Goal: Complete application form

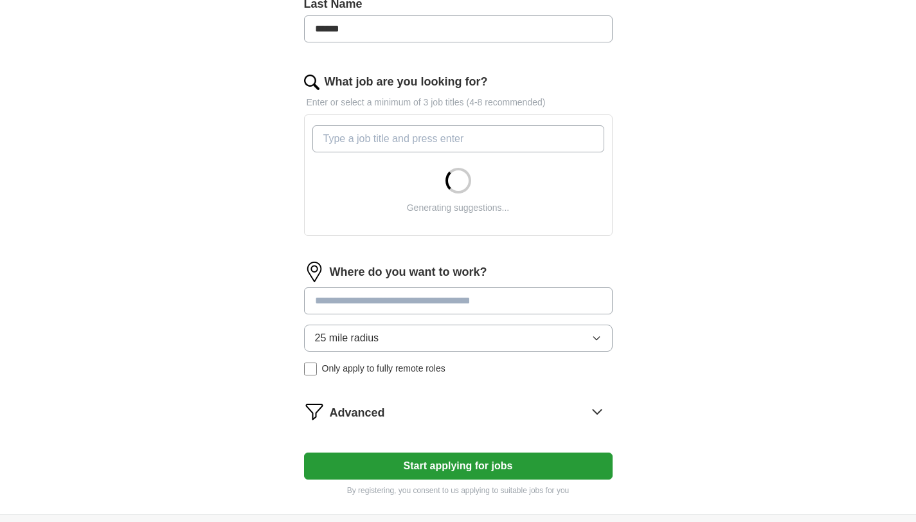
scroll to position [363, 0]
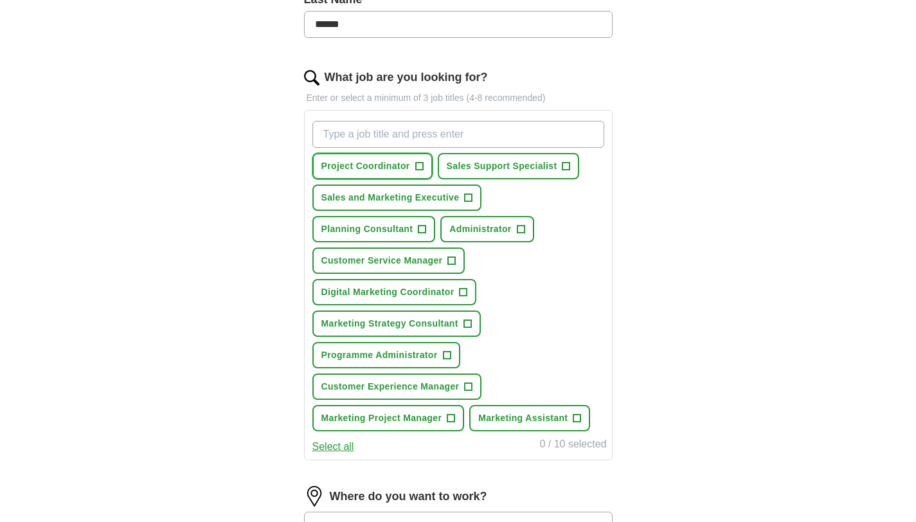
click at [420, 168] on span "+" at bounding box center [419, 166] width 8 height 10
click at [466, 197] on span "+" at bounding box center [469, 198] width 8 height 10
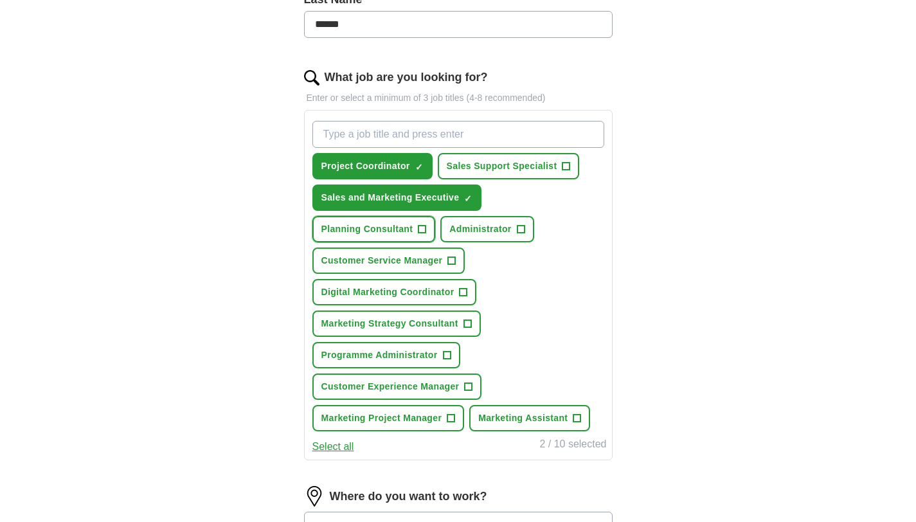
click at [420, 230] on span "+" at bounding box center [422, 229] width 8 height 10
click at [519, 227] on span "+" at bounding box center [521, 229] width 8 height 10
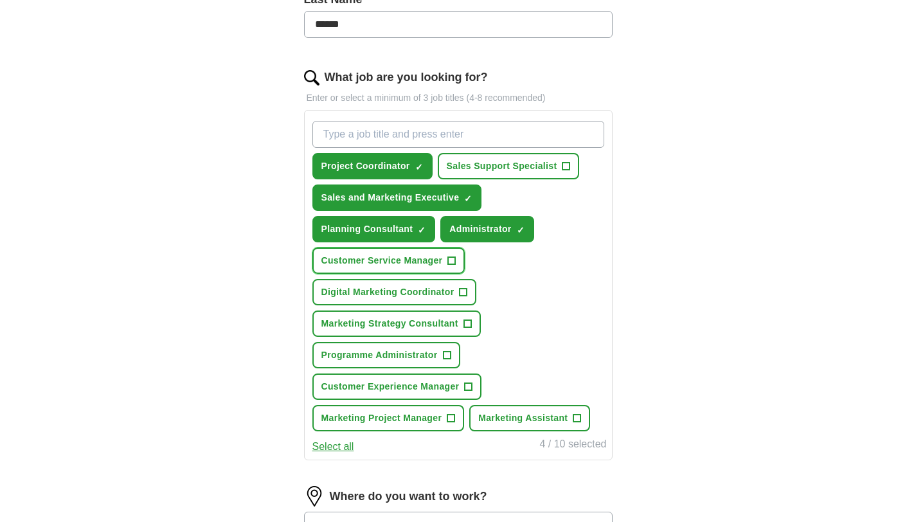
click at [455, 263] on span "+" at bounding box center [452, 261] width 8 height 10
click at [462, 290] on span "+" at bounding box center [463, 292] width 8 height 10
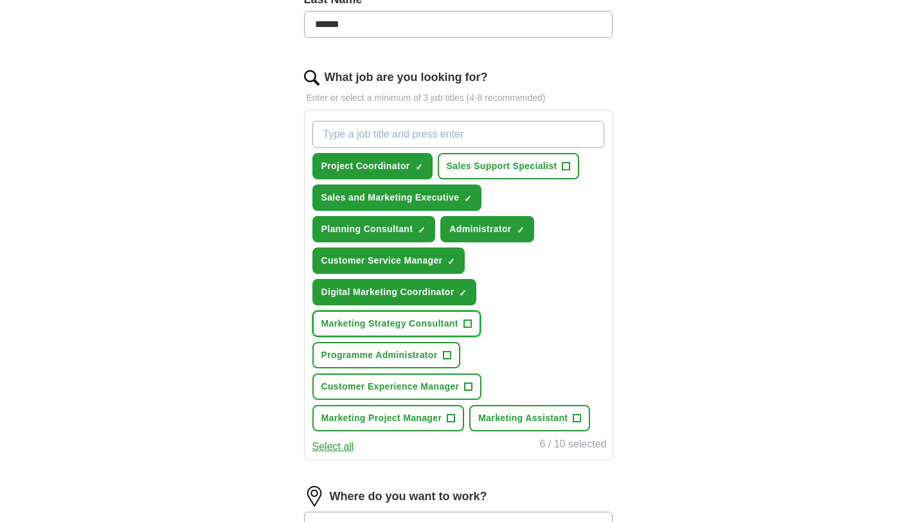
click at [466, 319] on span "+" at bounding box center [467, 324] width 8 height 10
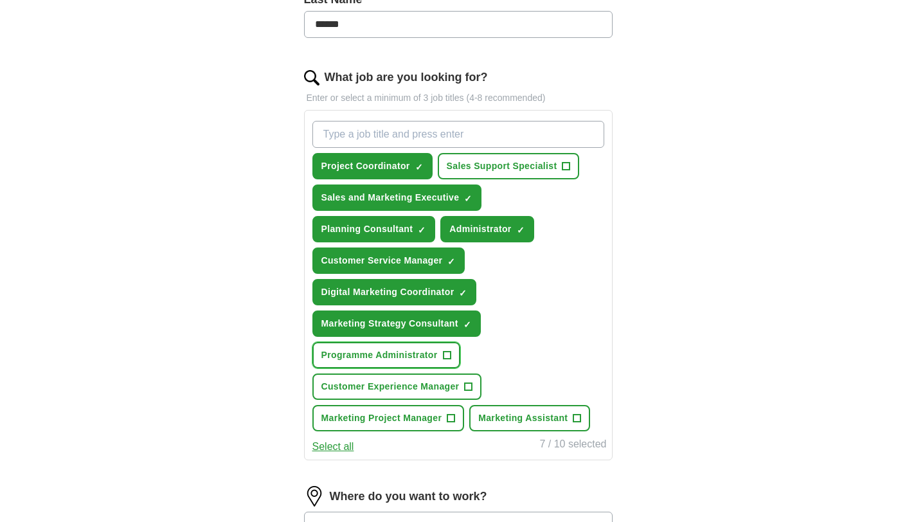
click at [448, 351] on span "+" at bounding box center [447, 355] width 8 height 10
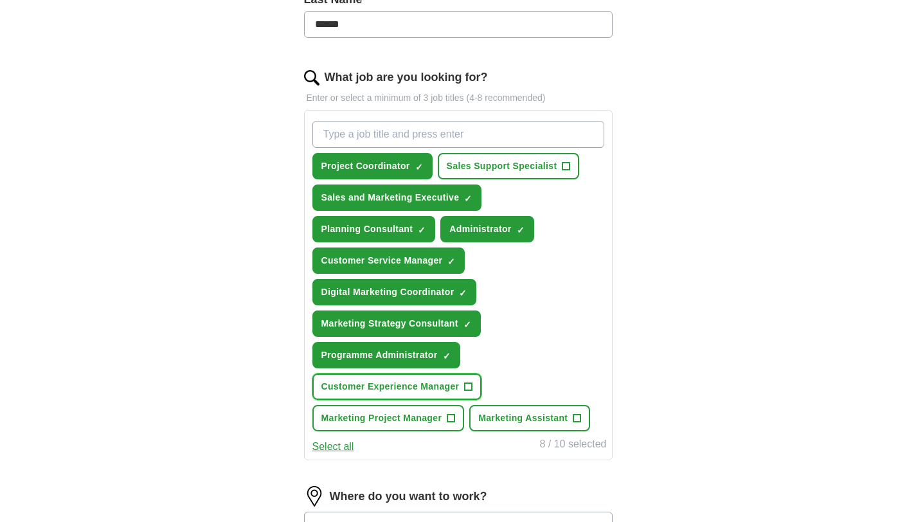
click at [472, 389] on span "+" at bounding box center [469, 387] width 8 height 10
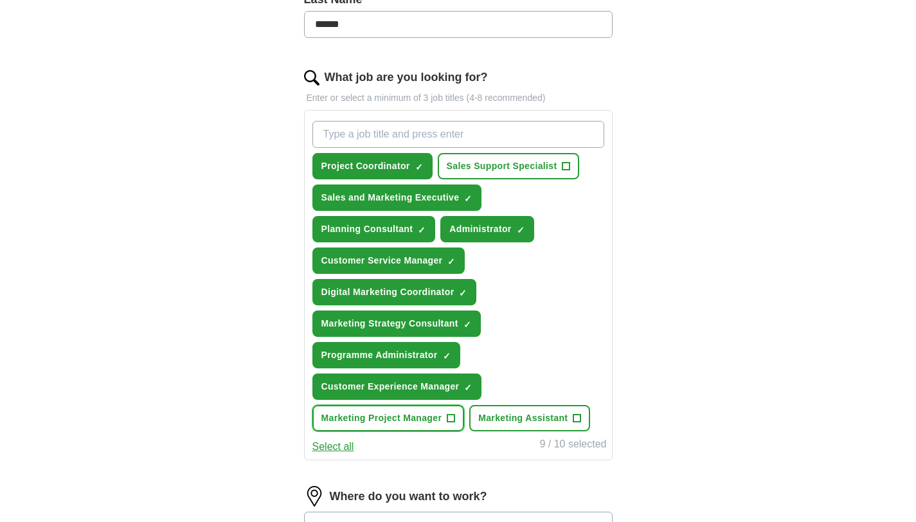
click at [457, 417] on button "Marketing Project Manager +" at bounding box center [388, 418] width 152 height 26
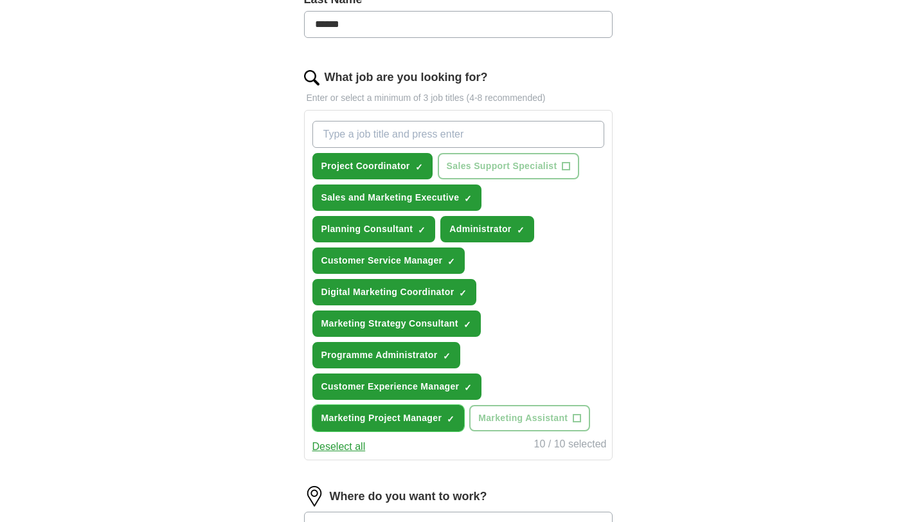
click at [0, 0] on span "×" at bounding box center [0, 0] width 0 height 0
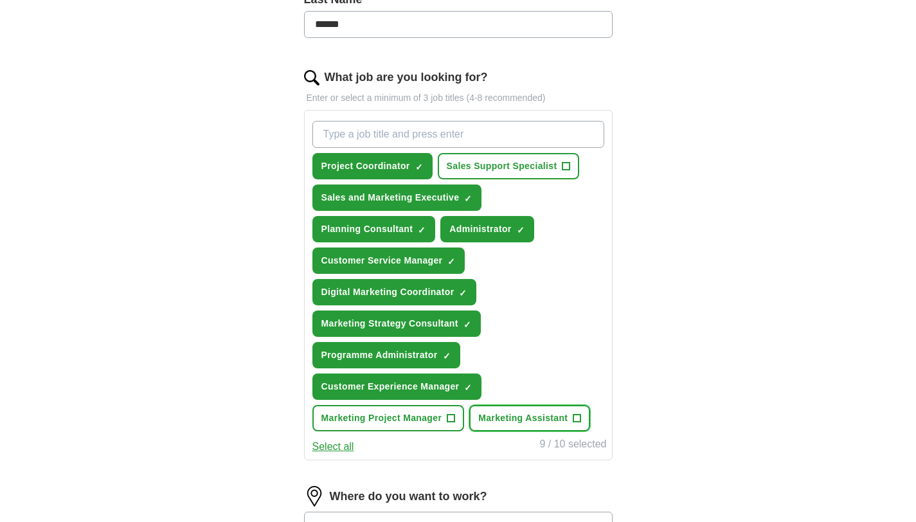
click at [577, 421] on span "+" at bounding box center [577, 418] width 8 height 10
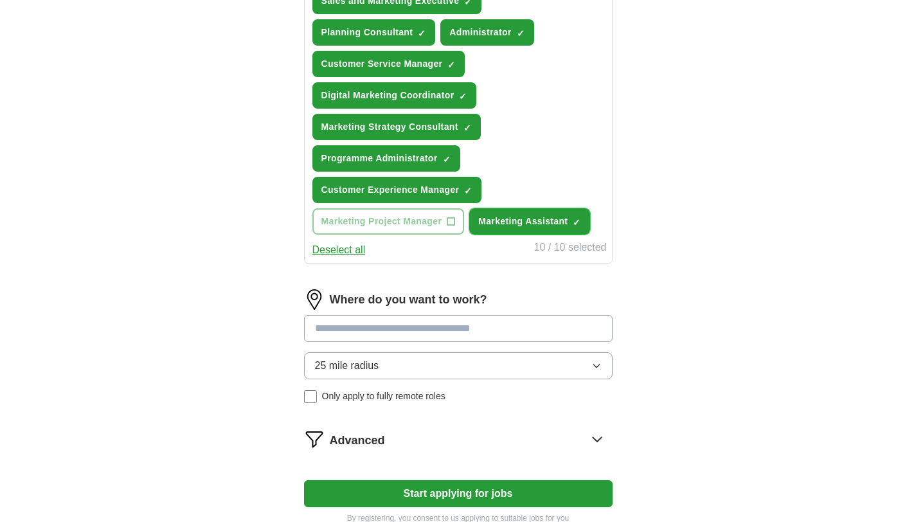
scroll to position [562, 0]
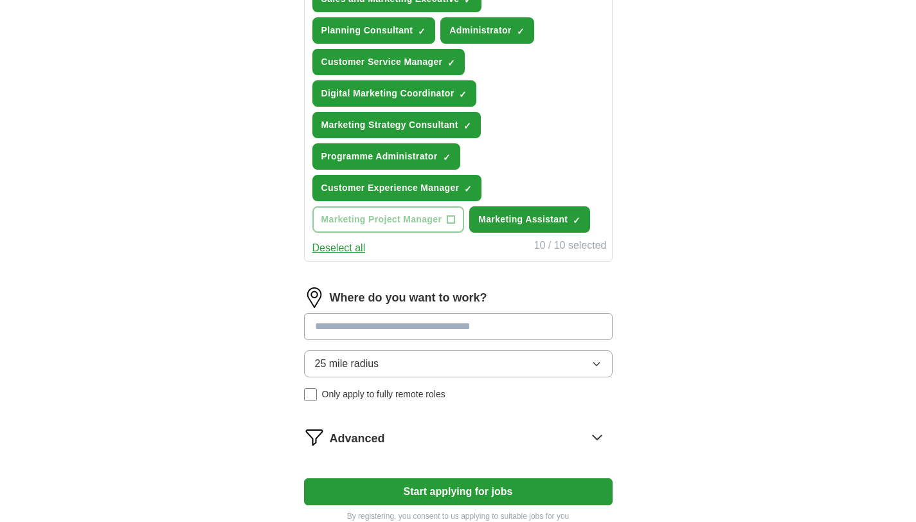
click at [532, 321] on input at bounding box center [458, 326] width 308 height 27
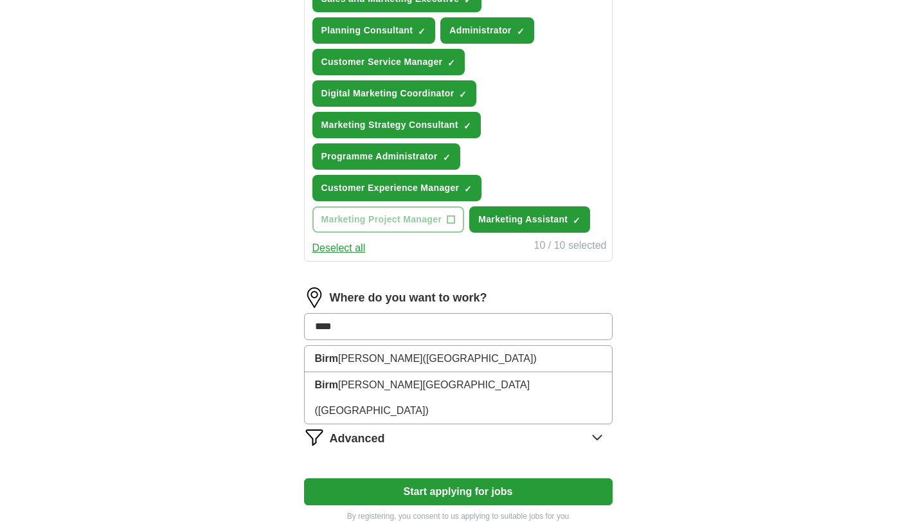
type input "*****"
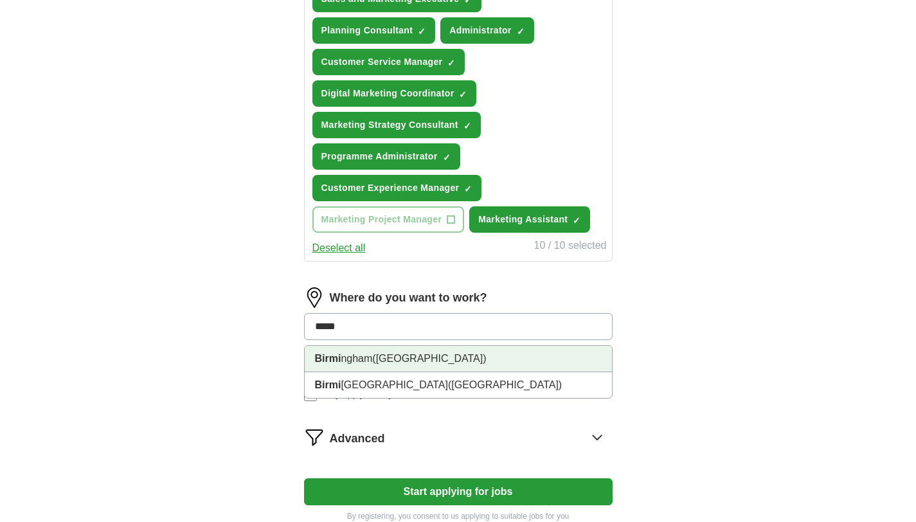
click at [461, 367] on li "Birmi ngham ([GEOGRAPHIC_DATA])" at bounding box center [458, 359] width 307 height 26
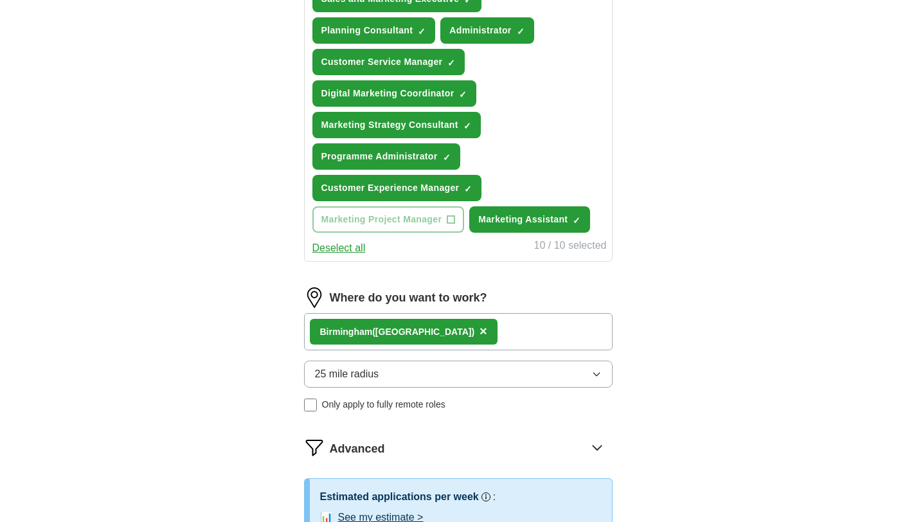
click at [562, 340] on div "Birmi ngham ([GEOGRAPHIC_DATA]) ×" at bounding box center [458, 331] width 308 height 37
click at [529, 337] on div "Birmi ngham ([GEOGRAPHIC_DATA]) ×" at bounding box center [458, 331] width 308 height 37
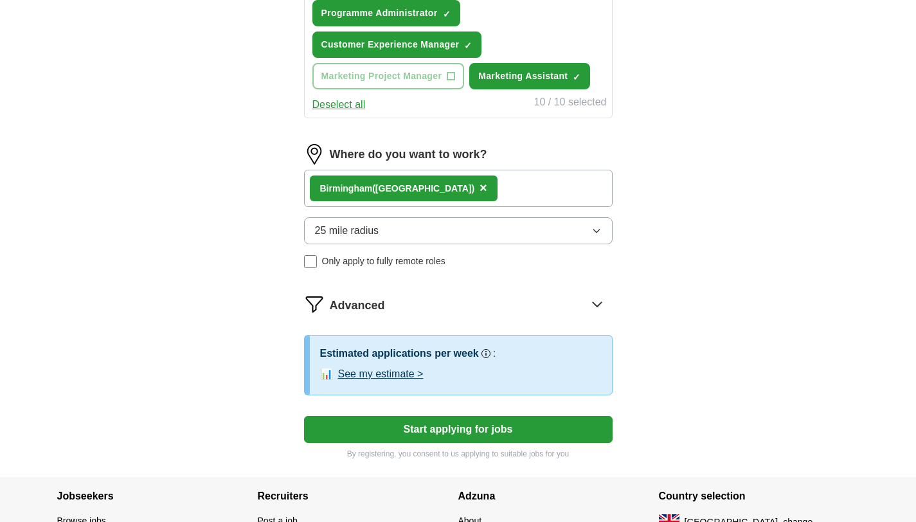
scroll to position [718, 0]
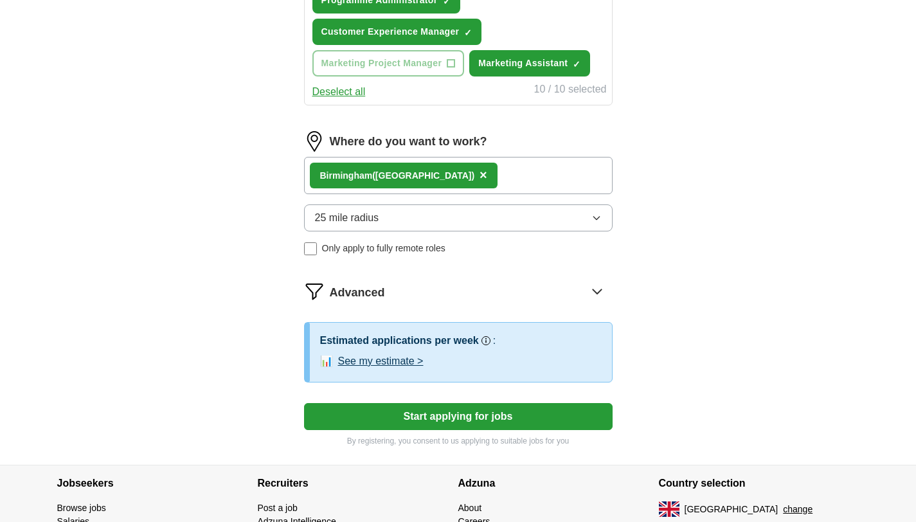
click at [463, 414] on button "Start applying for jobs" at bounding box center [458, 416] width 308 height 27
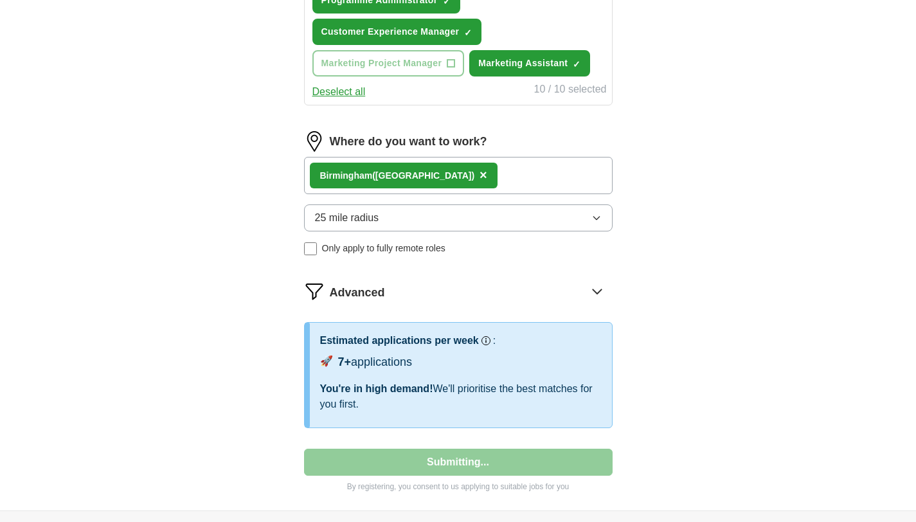
select select "**"
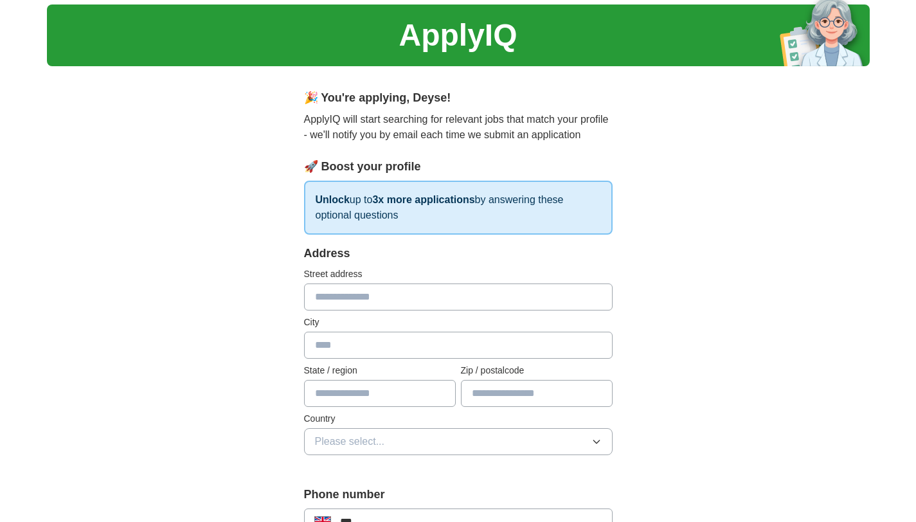
scroll to position [13, 0]
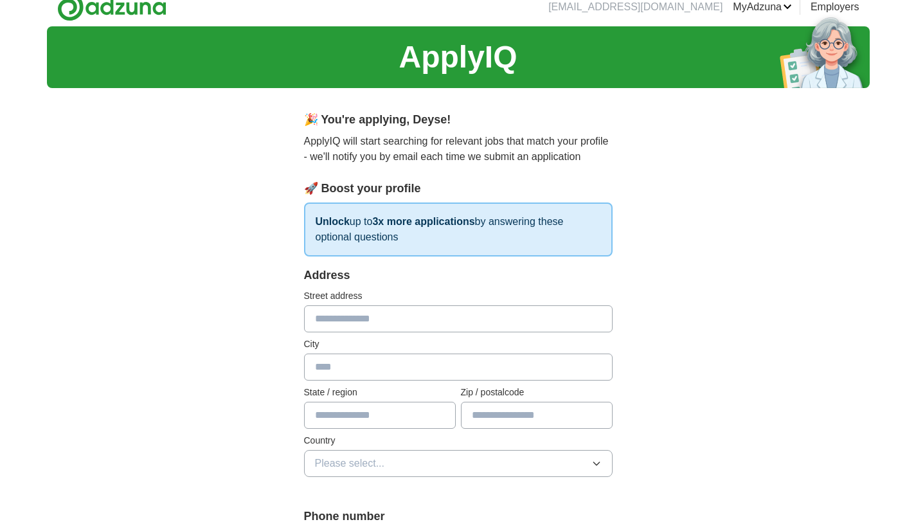
click at [481, 312] on input "text" at bounding box center [458, 318] width 308 height 27
type input "**********"
type input "*"
type input "********"
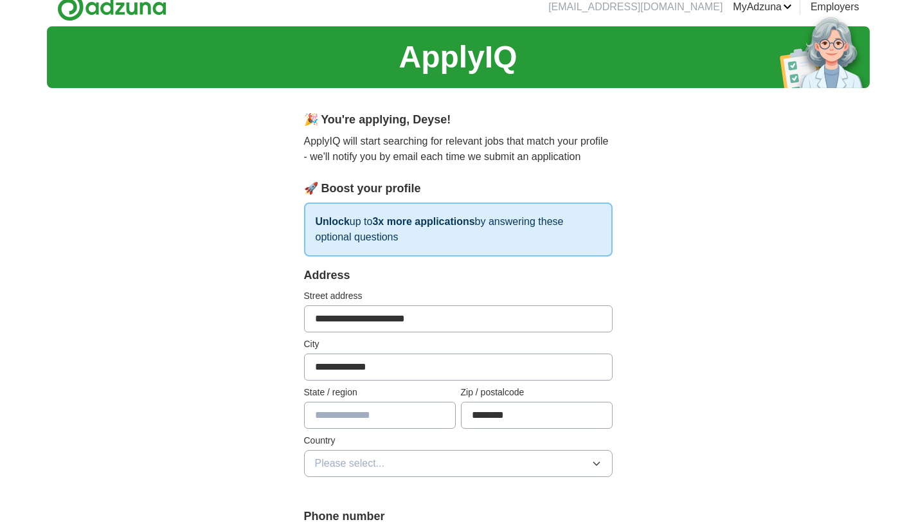
click at [402, 411] on input "text" at bounding box center [380, 415] width 152 height 27
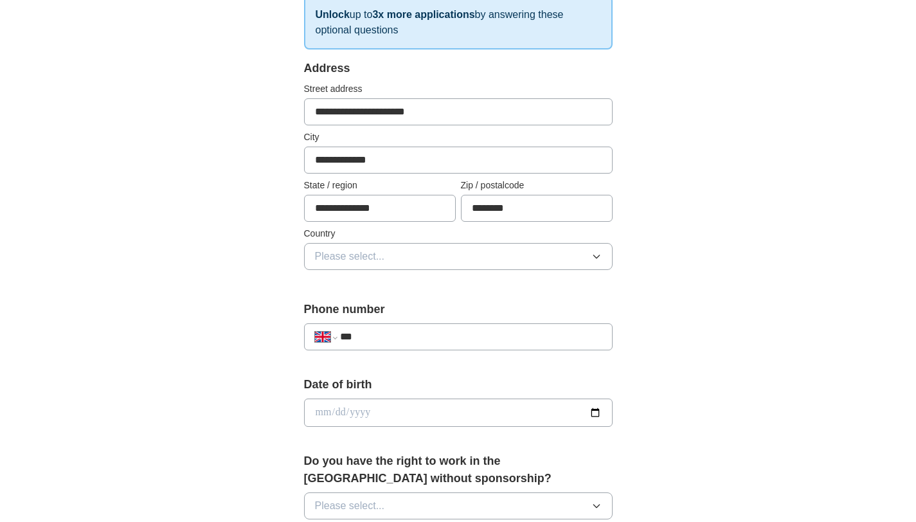
scroll to position [222, 0]
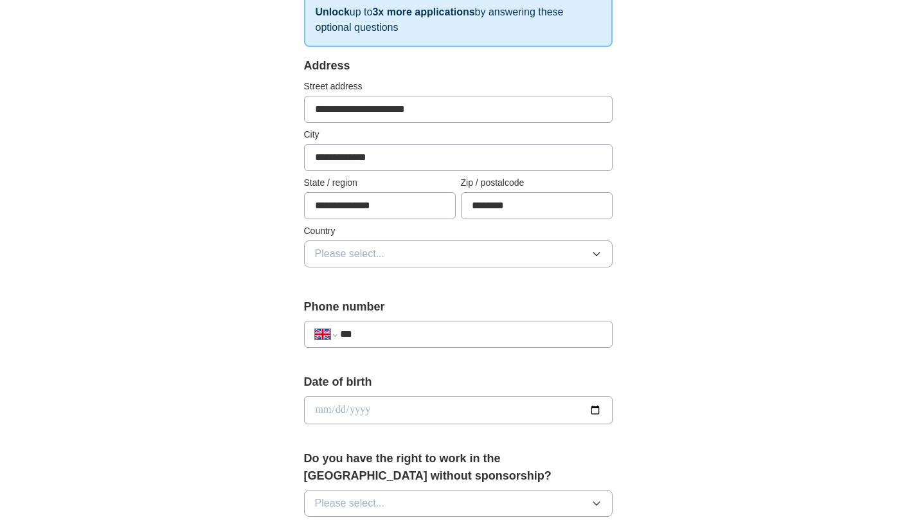
type input "**********"
click at [429, 263] on button "Please select..." at bounding box center [458, 253] width 308 height 27
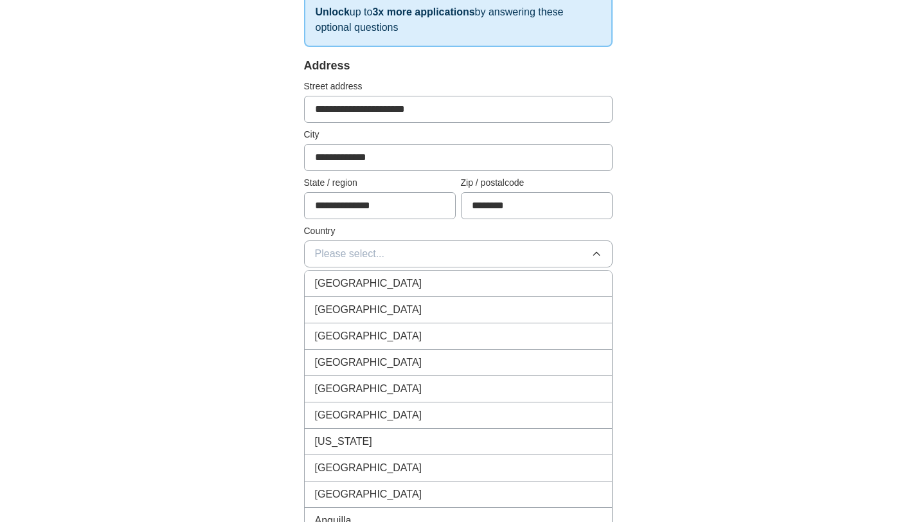
click at [423, 281] on div "[GEOGRAPHIC_DATA]" at bounding box center [458, 283] width 287 height 15
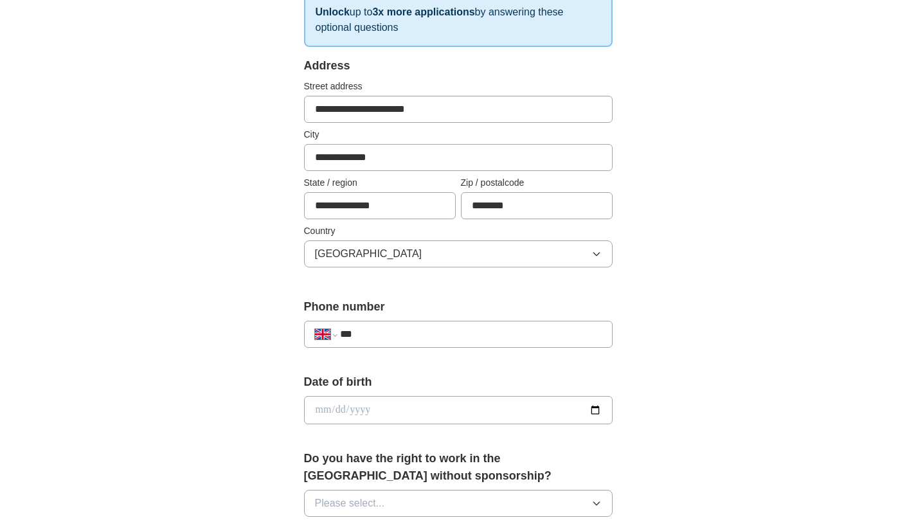
click at [434, 332] on input "***" at bounding box center [470, 333] width 261 height 15
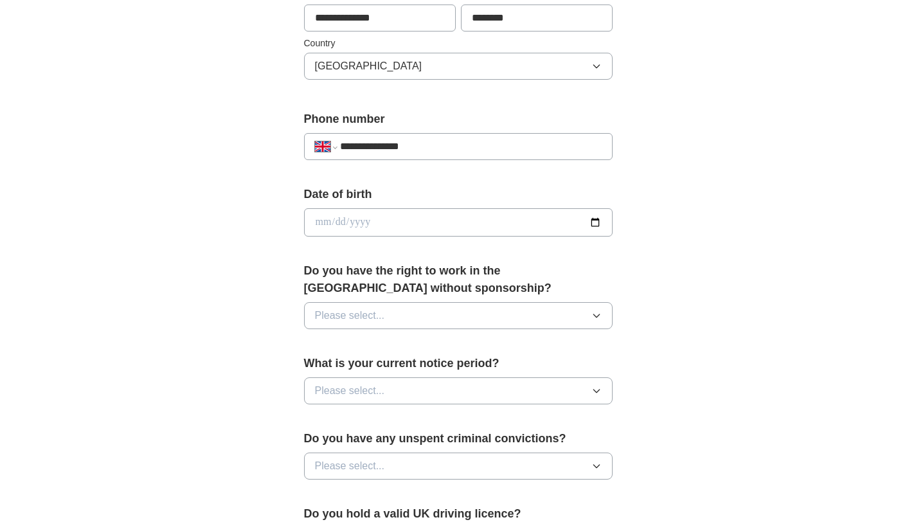
scroll to position [412, 0]
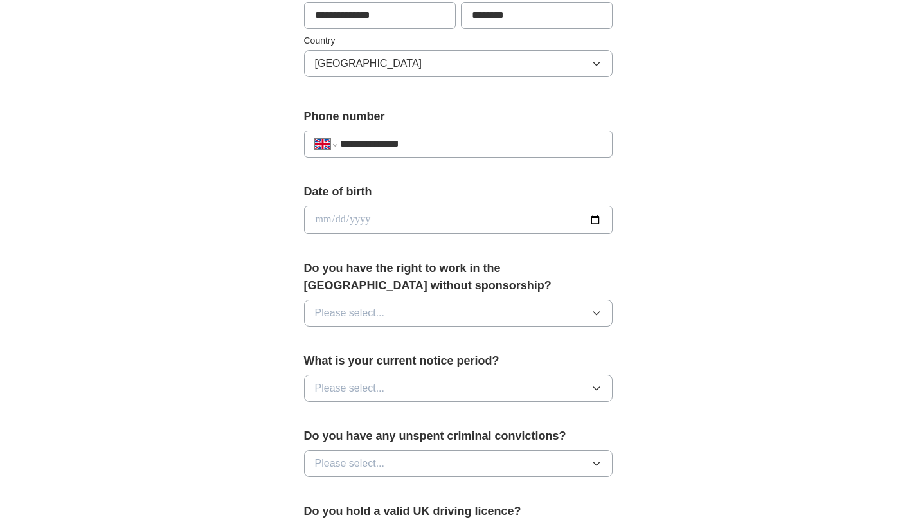
type input "**********"
click at [517, 217] on input "date" at bounding box center [458, 220] width 308 height 28
type input "**********"
click at [525, 311] on button "Please select..." at bounding box center [458, 312] width 308 height 27
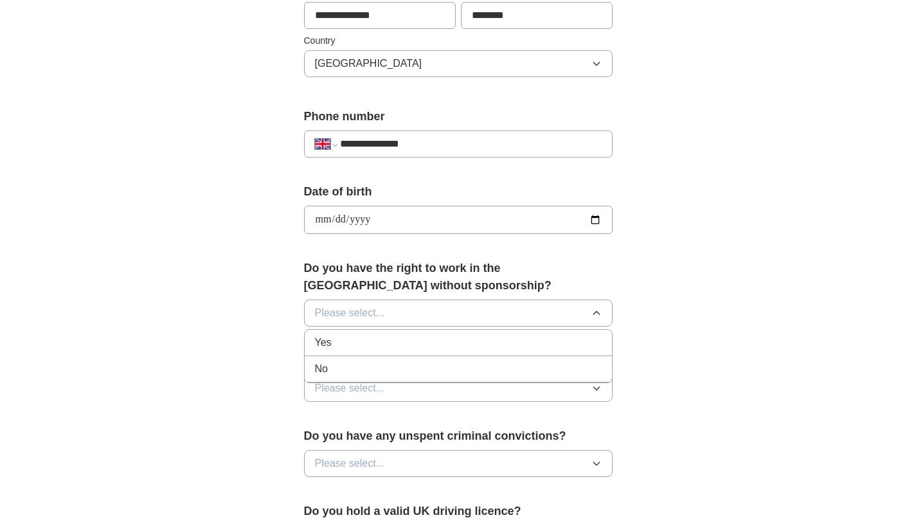
click at [490, 341] on div "Yes" at bounding box center [458, 342] width 287 height 15
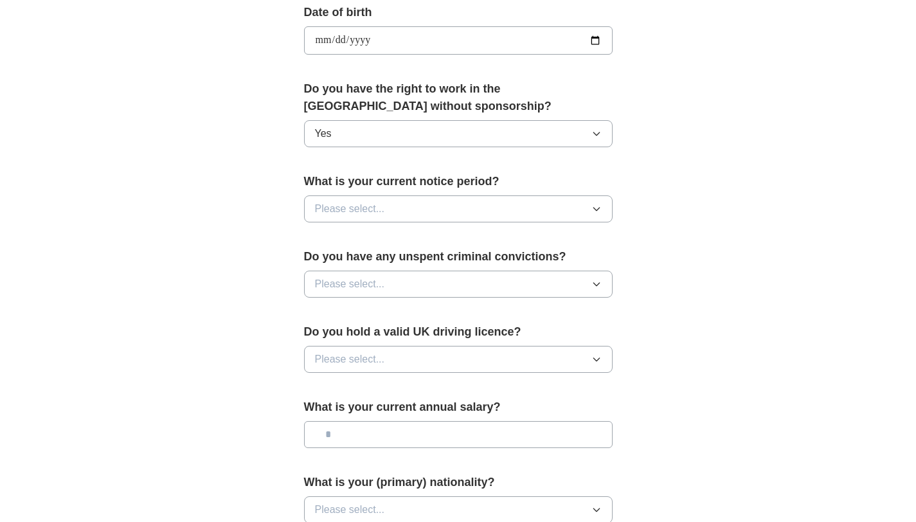
scroll to position [606, 0]
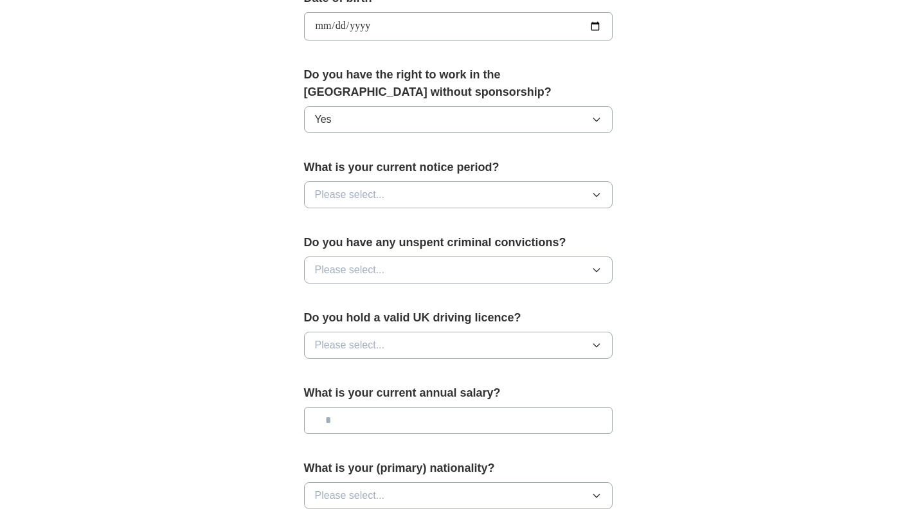
click at [520, 190] on button "Please select..." at bounding box center [458, 194] width 308 height 27
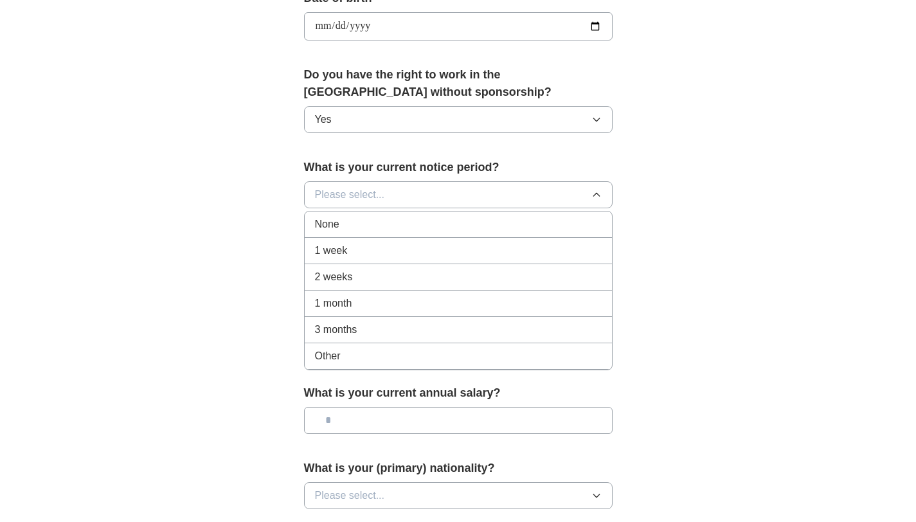
click at [445, 305] on div "1 month" at bounding box center [458, 303] width 287 height 15
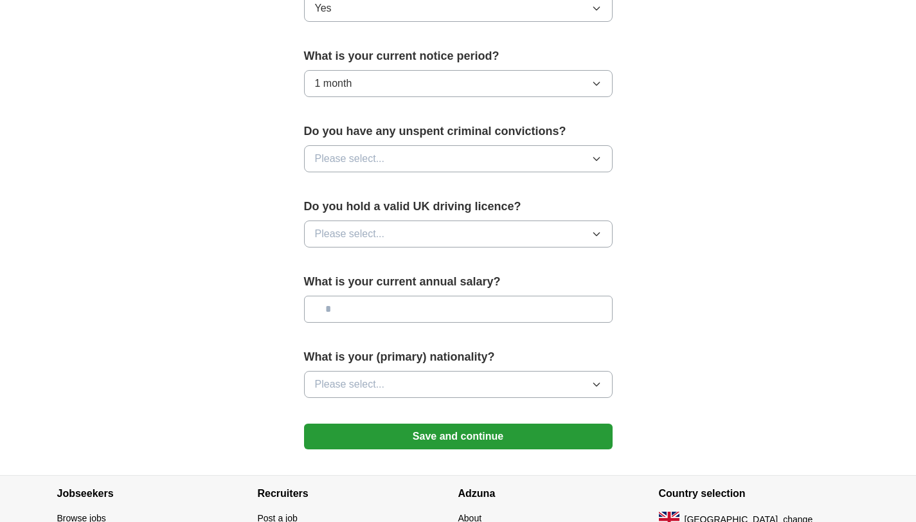
scroll to position [720, 0]
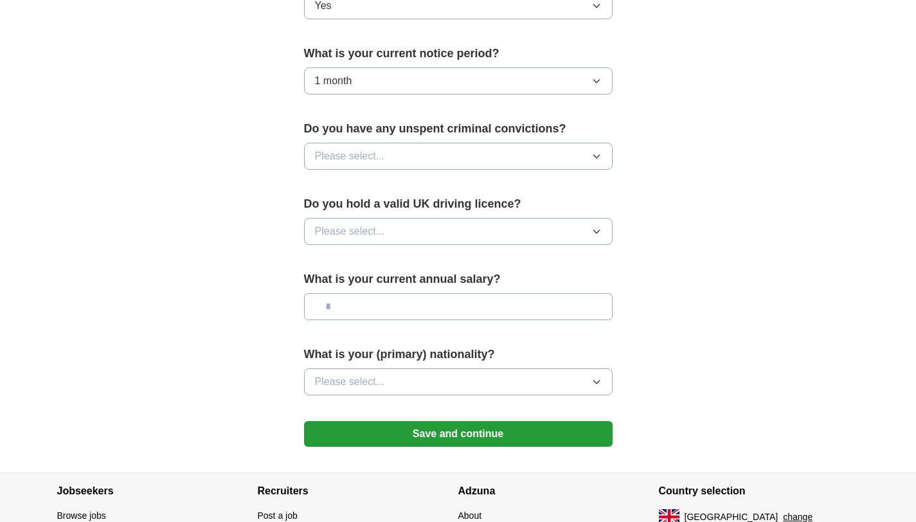
click at [492, 158] on button "Please select..." at bounding box center [458, 156] width 308 height 27
click at [452, 212] on div "No" at bounding box center [458, 211] width 287 height 15
click at [455, 240] on button "Please select..." at bounding box center [458, 231] width 308 height 27
click at [443, 269] on li "Yes" at bounding box center [458, 261] width 307 height 26
click at [448, 306] on input "text" at bounding box center [458, 306] width 308 height 27
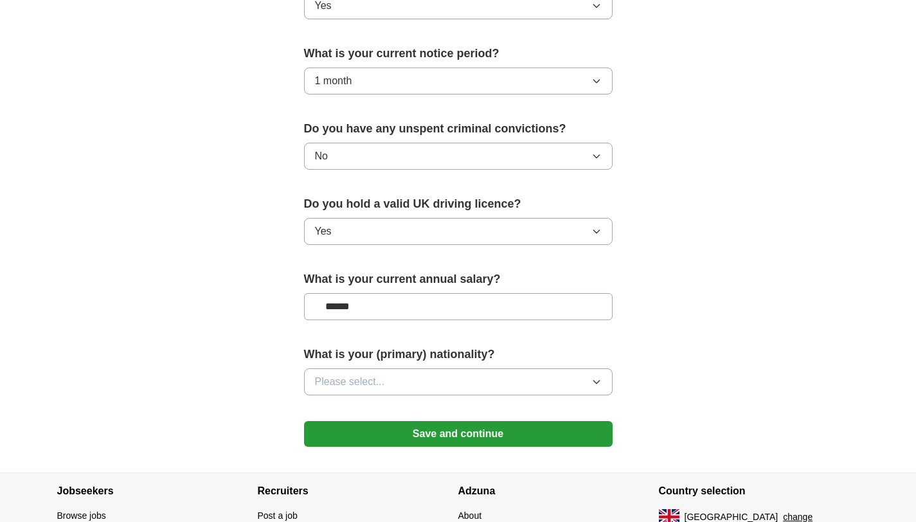
type input "******"
click at [488, 388] on button "Please select..." at bounding box center [458, 381] width 308 height 27
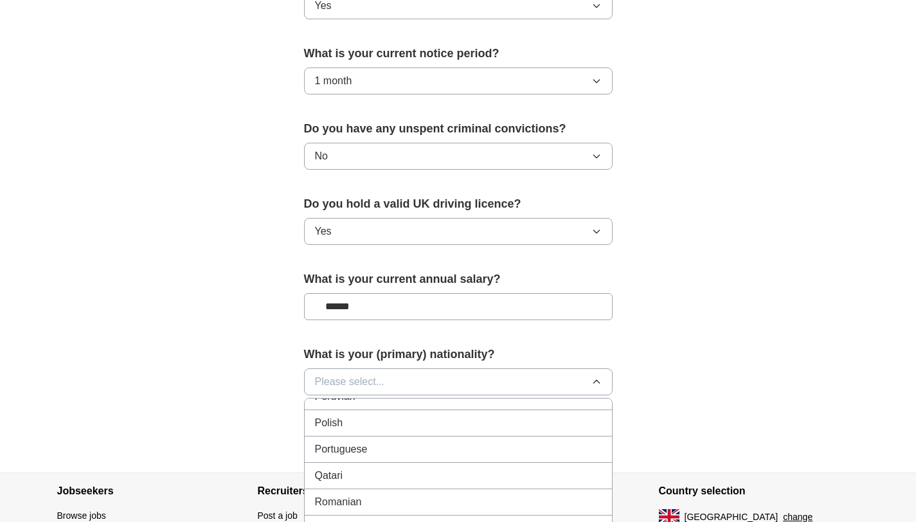
scroll to position [3700, 0]
click at [412, 450] on div "Portuguese" at bounding box center [458, 451] width 287 height 15
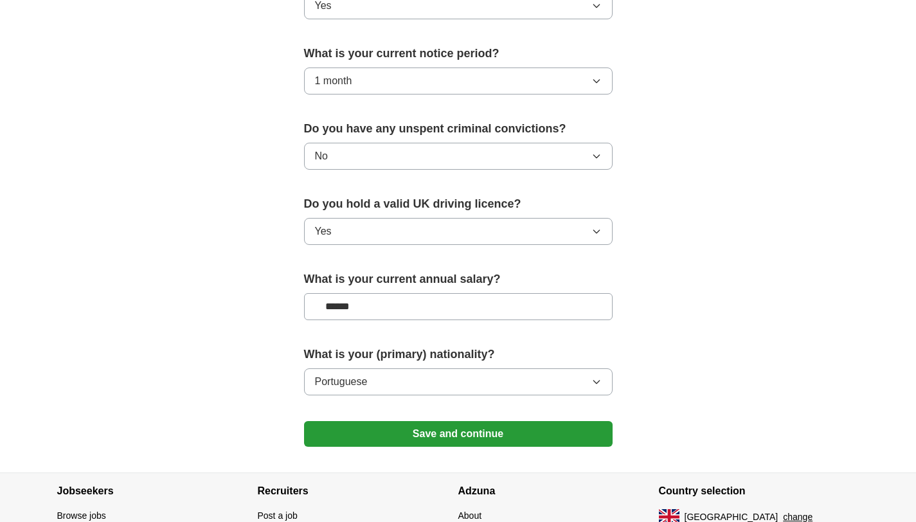
click at [479, 433] on button "Save and continue" at bounding box center [458, 434] width 308 height 26
